Goal: Task Accomplishment & Management: Use online tool/utility

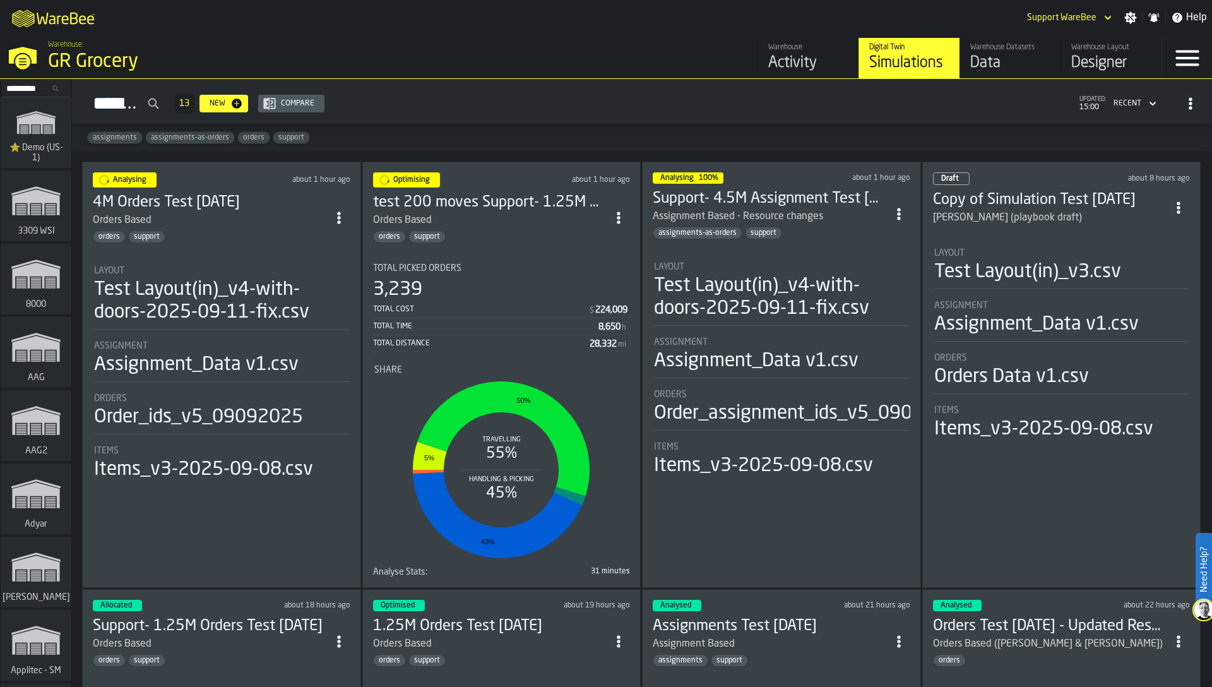
click at [563, 256] on section "Total Picked Orders 3,239 Total Cost $ 224,009 Total Time 8,650 h Total Distanc…" at bounding box center [501, 415] width 257 height 324
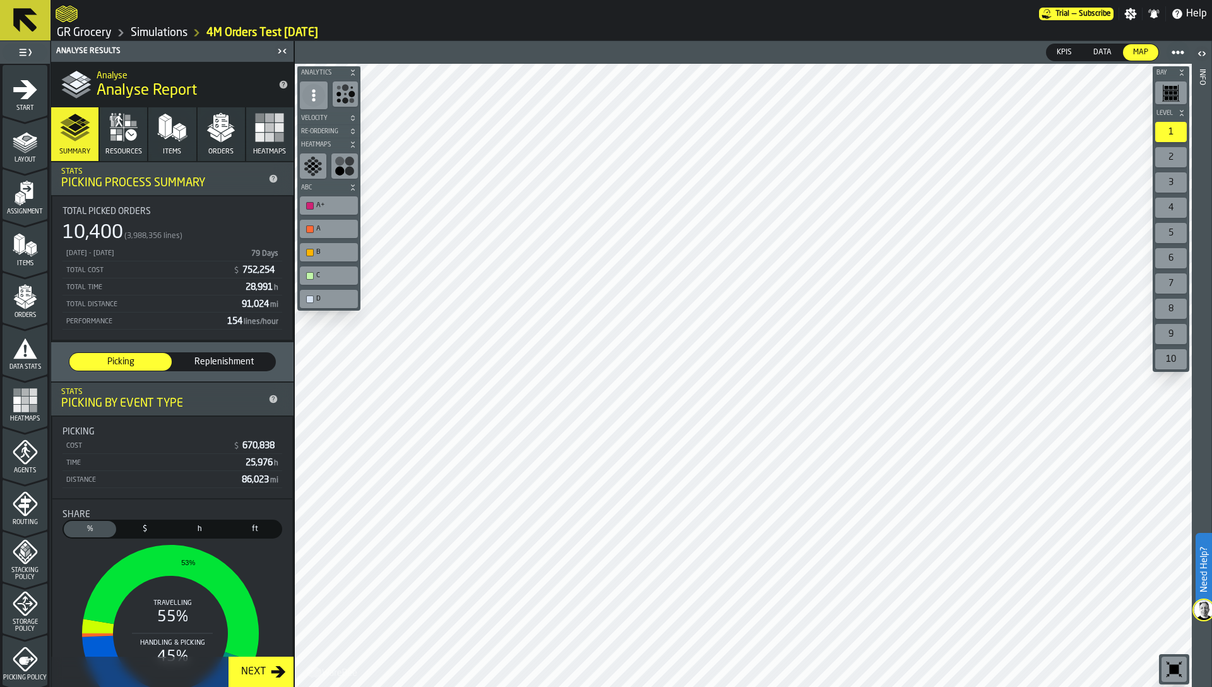
scroll to position [199, 0]
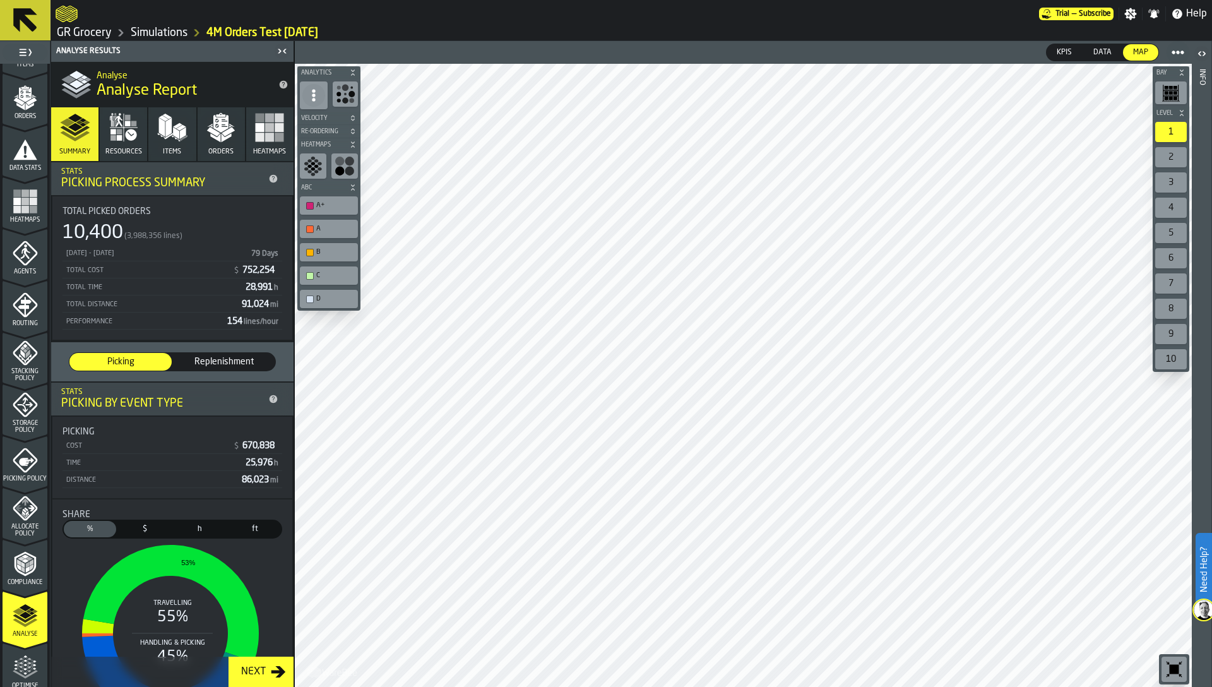
click at [86, 32] on link "GR Grocery" at bounding box center [84, 33] width 55 height 14
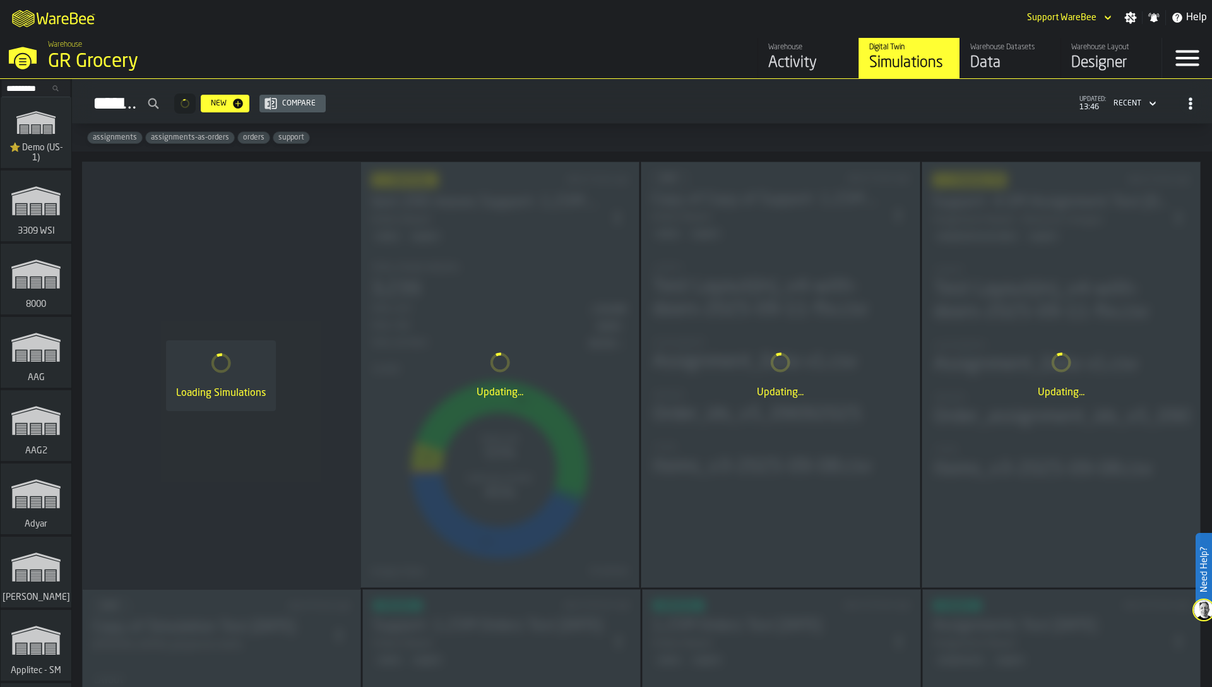
click at [1101, 51] on div "Warehouse Layout" at bounding box center [1111, 47] width 80 height 9
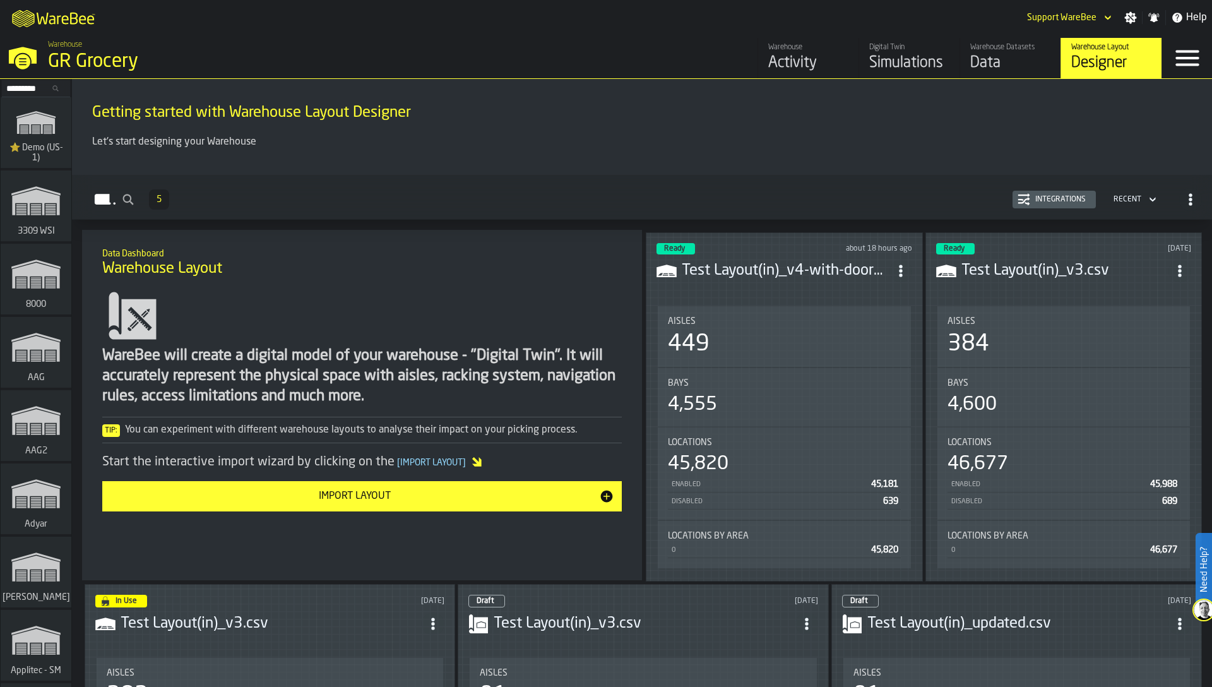
click at [903, 275] on span "ItemListCard-DashboardItemContainer" at bounding box center [900, 270] width 23 height 23
click at [884, 351] on div "Edit in Designer" at bounding box center [870, 353] width 70 height 15
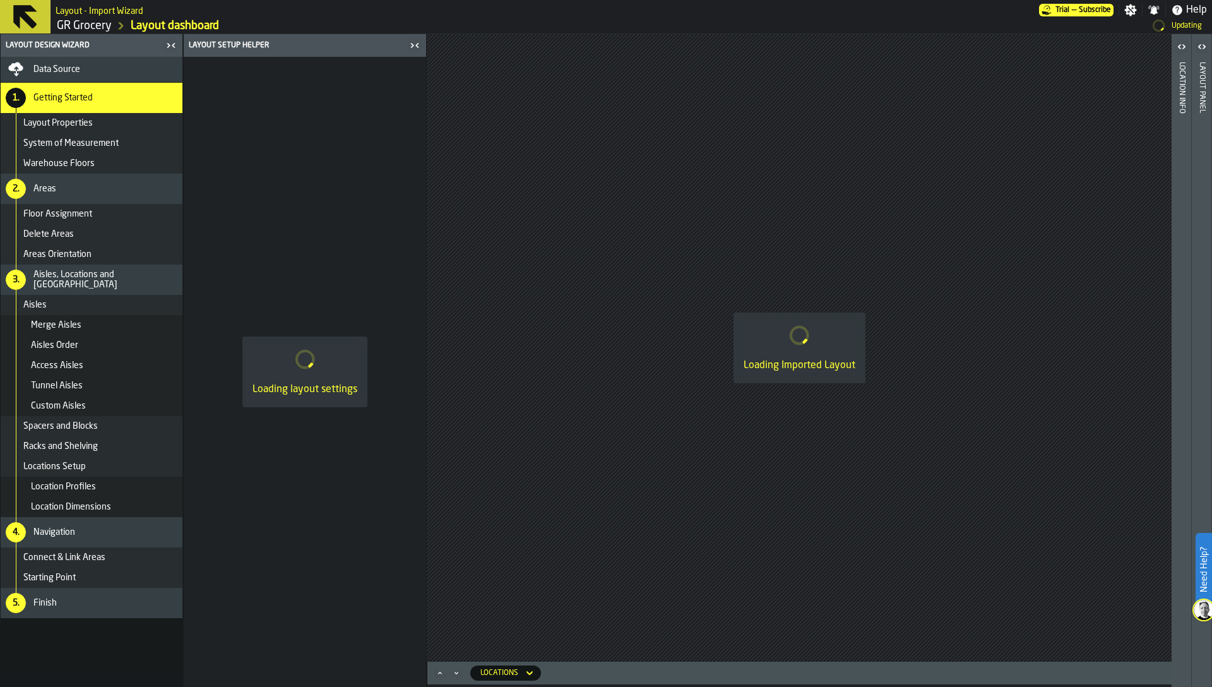
click at [86, 459] on div "Locations Setup" at bounding box center [92, 466] width 182 height 20
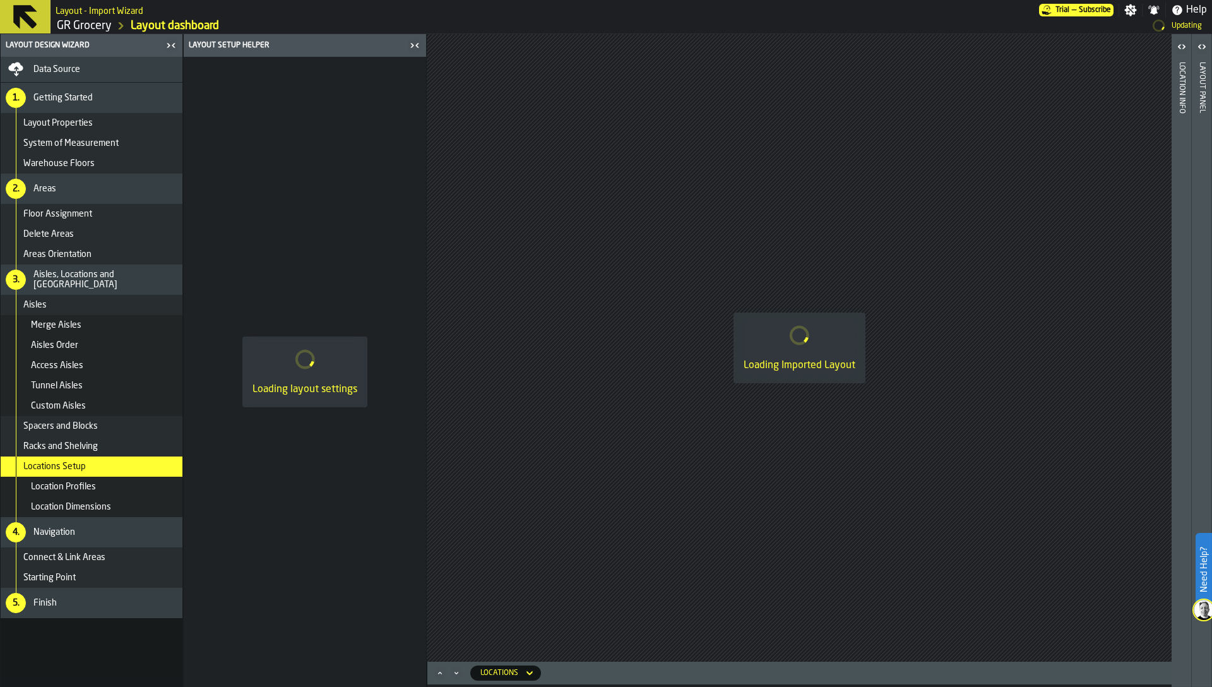
click at [86, 490] on span "Location Profiles" at bounding box center [63, 487] width 65 height 10
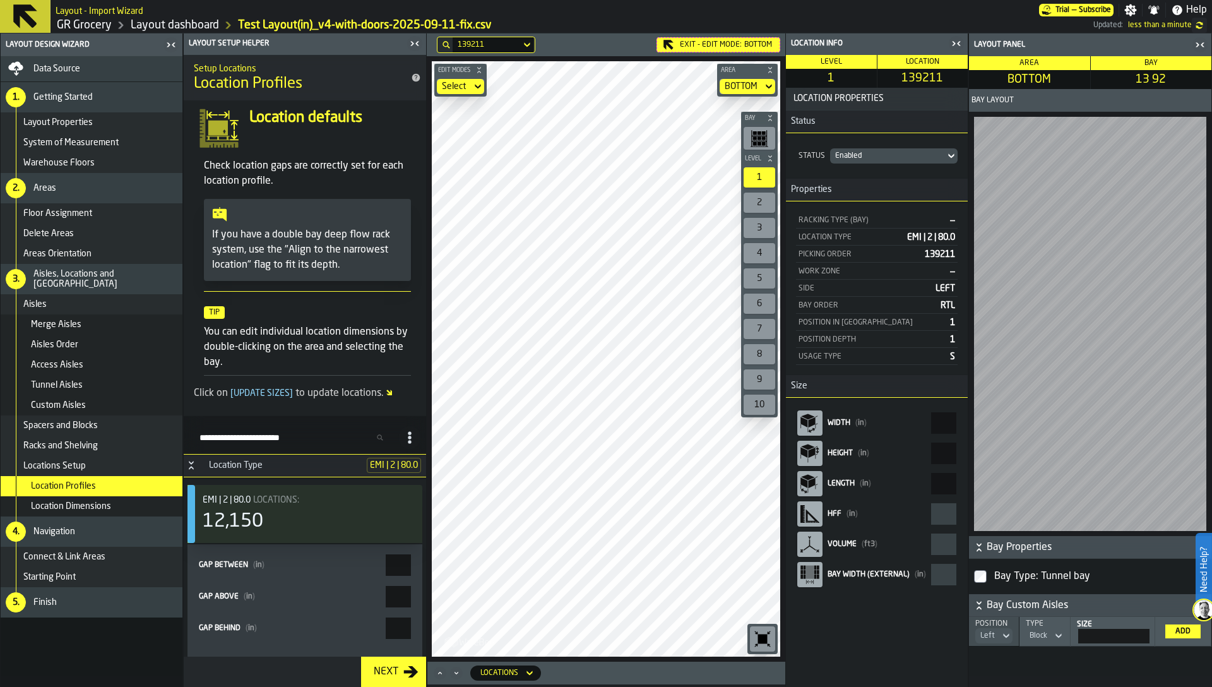
click at [269, 433] on input "Search Profiles (by type)" at bounding box center [293, 437] width 199 height 16
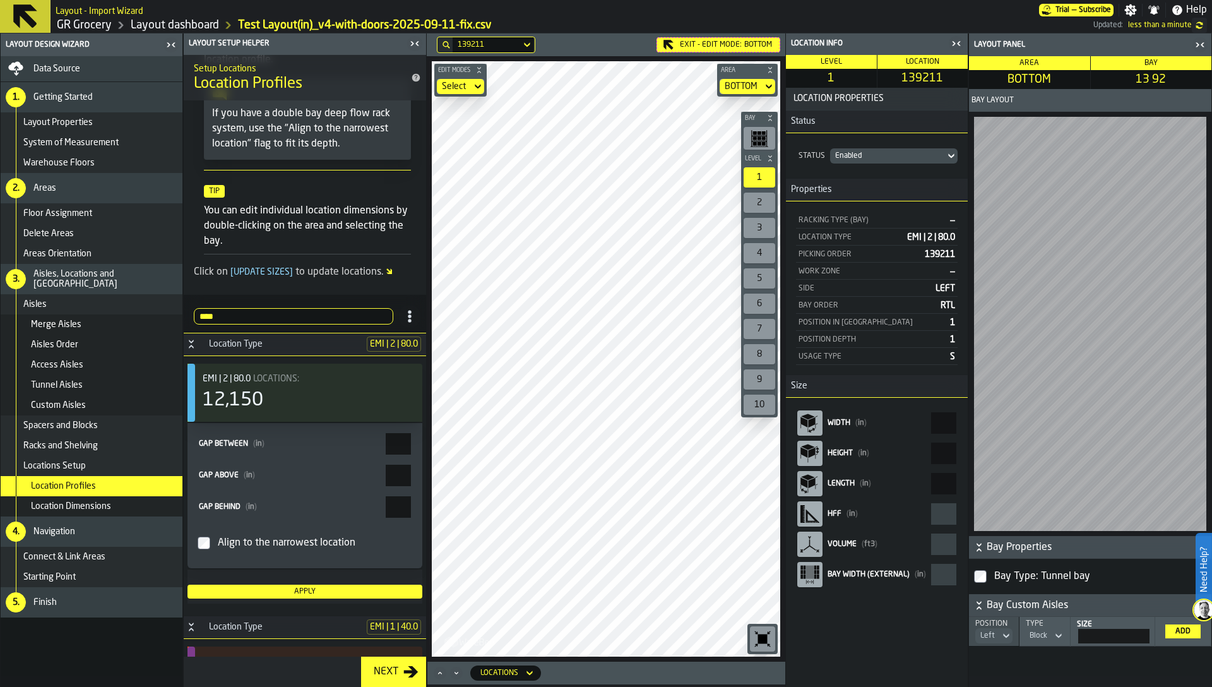
scroll to position [156, 0]
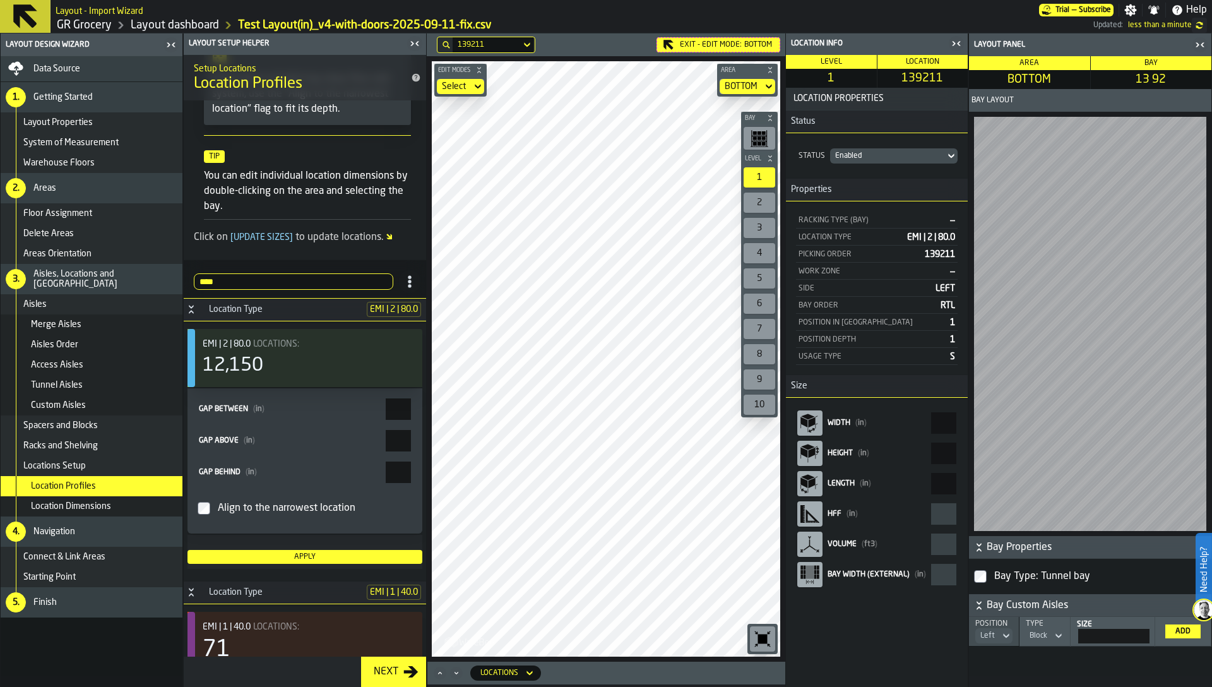
type input "***"
click at [109, 437] on div "Racks and Shelving" at bounding box center [92, 445] width 182 height 20
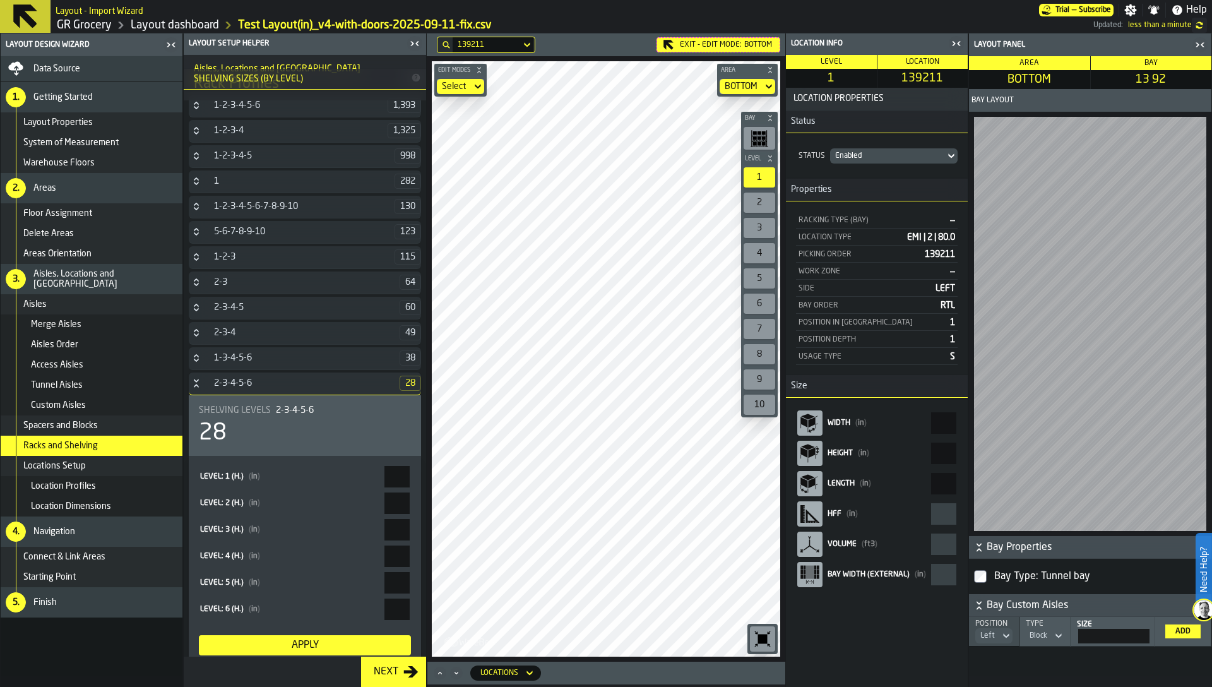
scroll to position [0, 0]
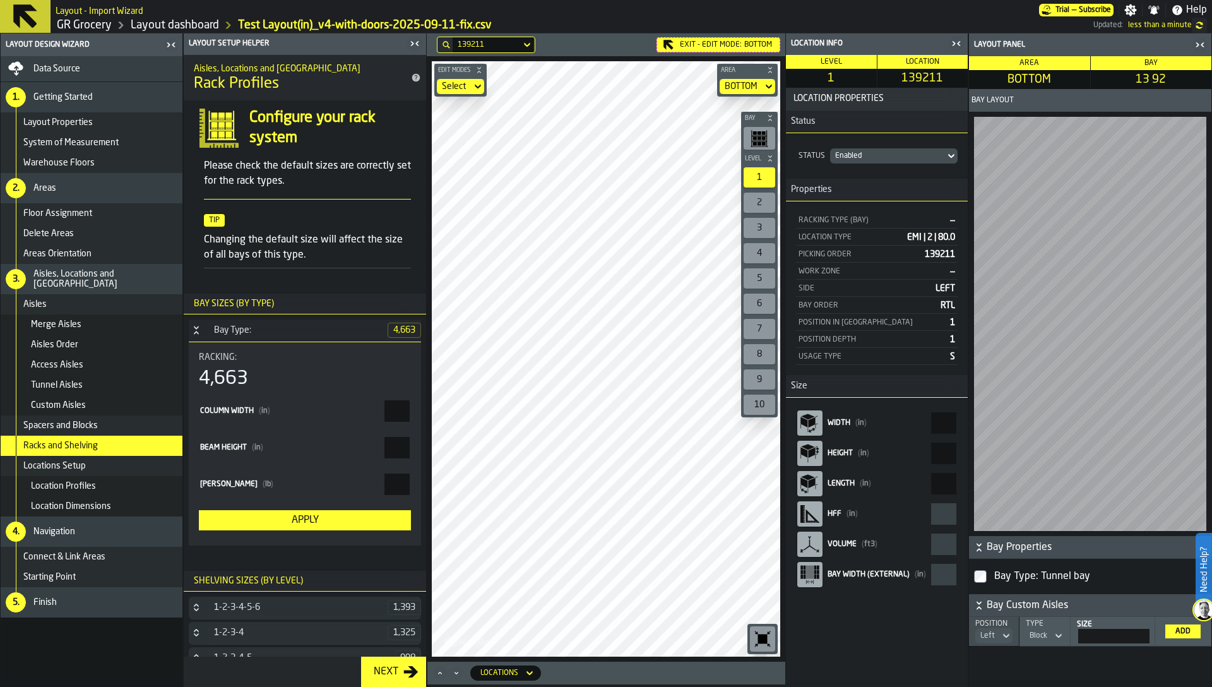
click at [106, 491] on div "Location Profiles" at bounding box center [92, 486] width 182 height 20
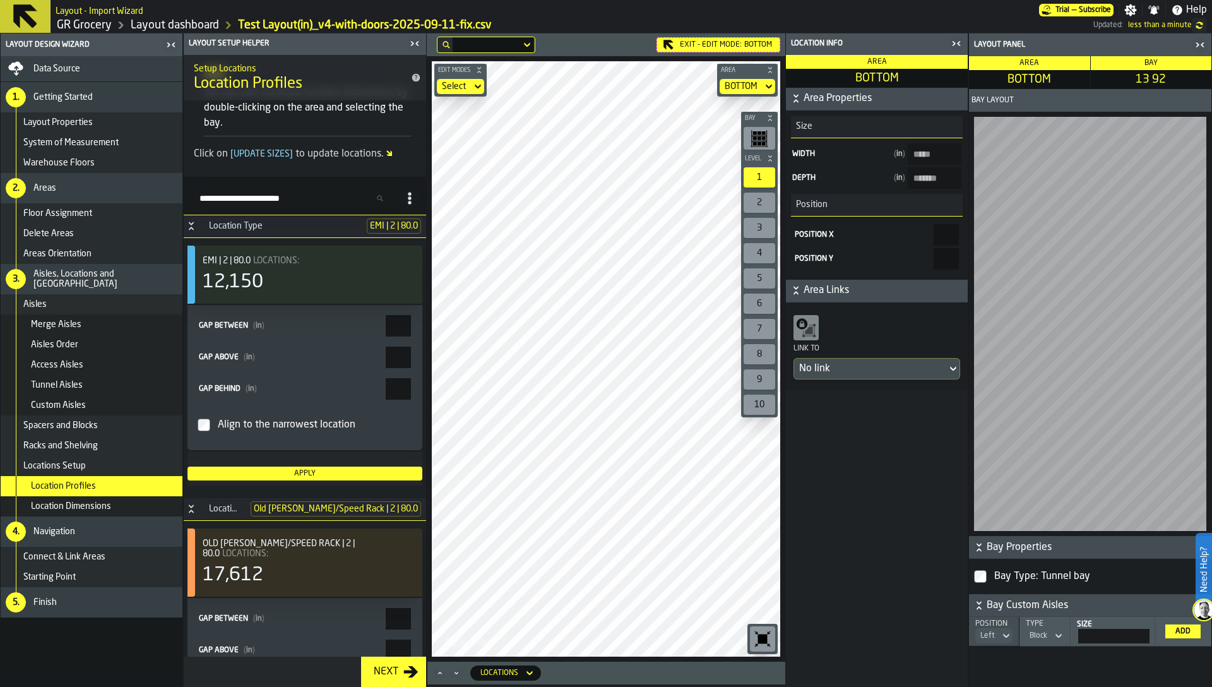
scroll to position [235, 0]
